Goal: Check status

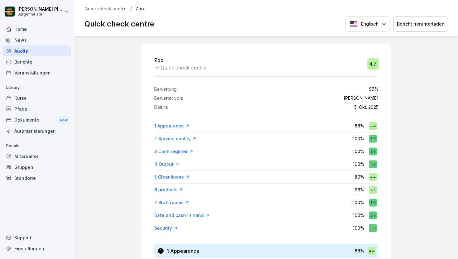
click at [104, 8] on p "Quick check centre" at bounding box center [105, 8] width 42 height 5
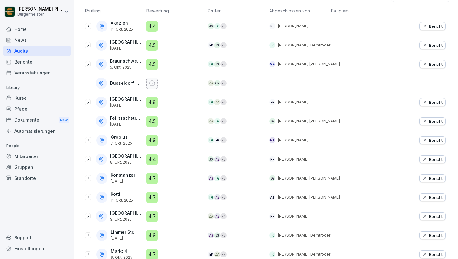
scroll to position [122, 0]
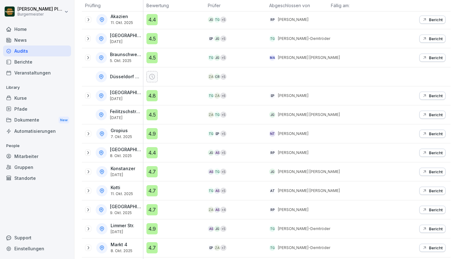
click at [434, 190] on p "Bericht" at bounding box center [436, 190] width 14 height 5
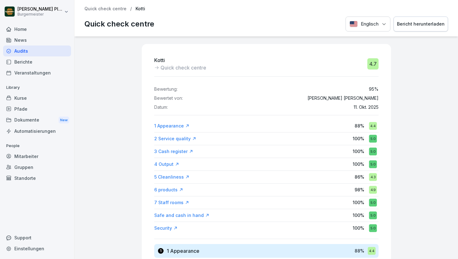
click at [110, 8] on p "Quick check centre" at bounding box center [105, 8] width 42 height 5
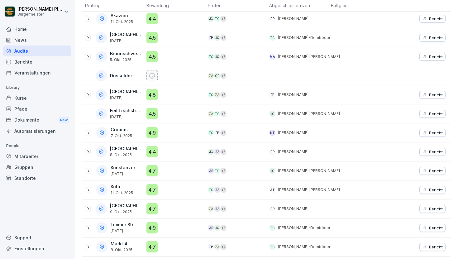
scroll to position [124, 0]
click at [87, 189] on icon at bounding box center [88, 189] width 5 height 5
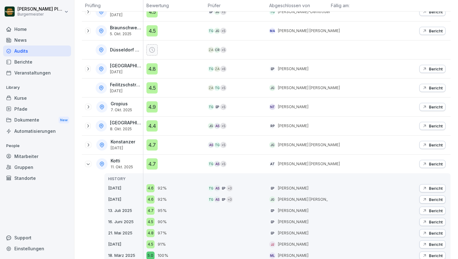
scroll to position [151, 0]
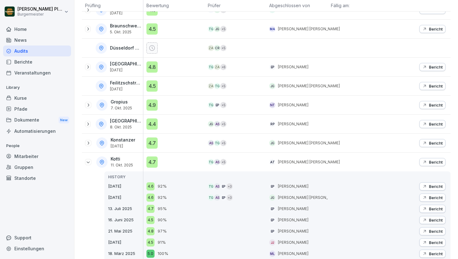
click at [440, 187] on p "Bericht" at bounding box center [436, 186] width 14 height 5
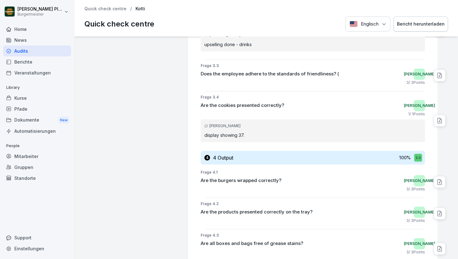
scroll to position [989, 0]
